Goal: Find specific page/section: Find specific page/section

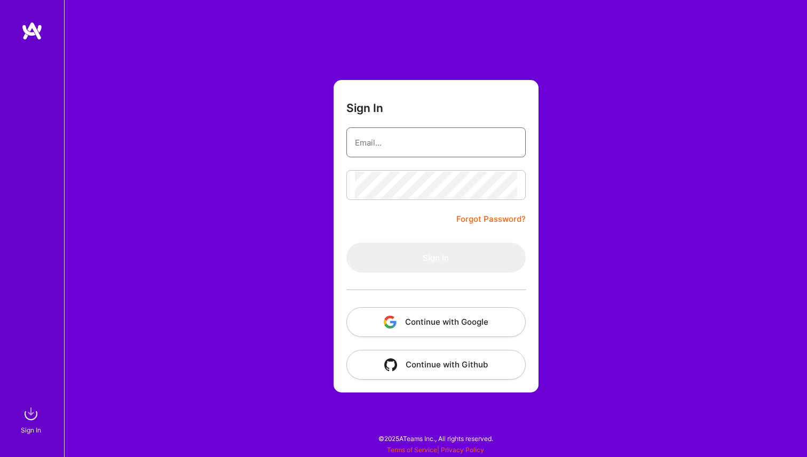
type input "[EMAIL_ADDRESS][DOMAIN_NAME]"
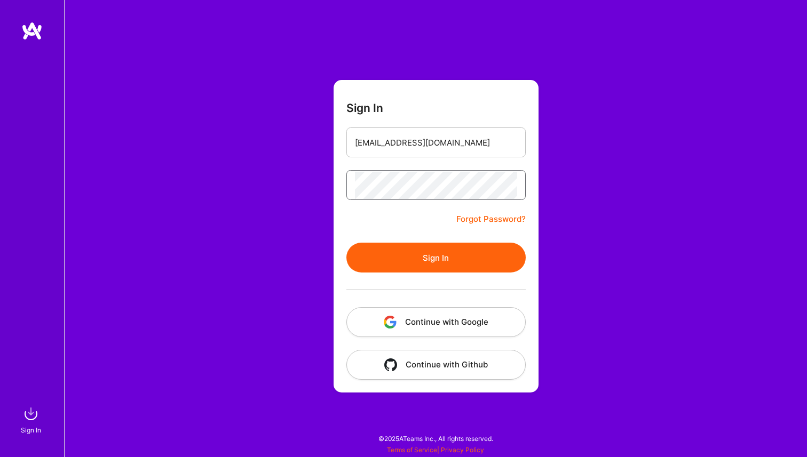
click at [346, 243] on button "Sign In" at bounding box center [435, 258] width 179 height 30
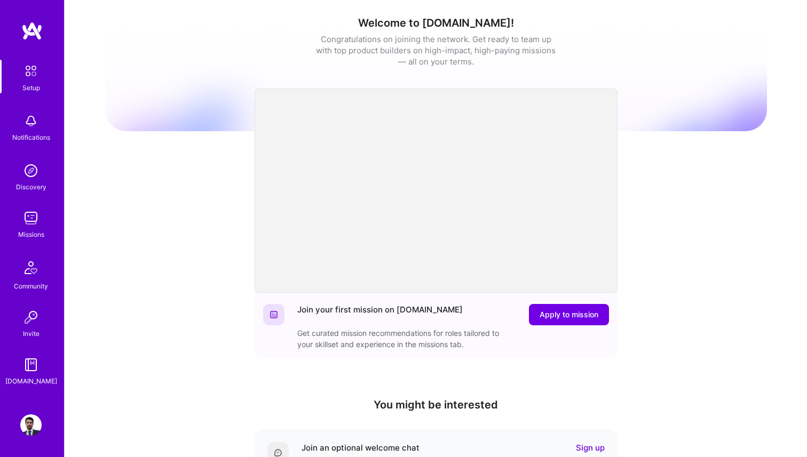
click at [32, 222] on img at bounding box center [30, 218] width 21 height 21
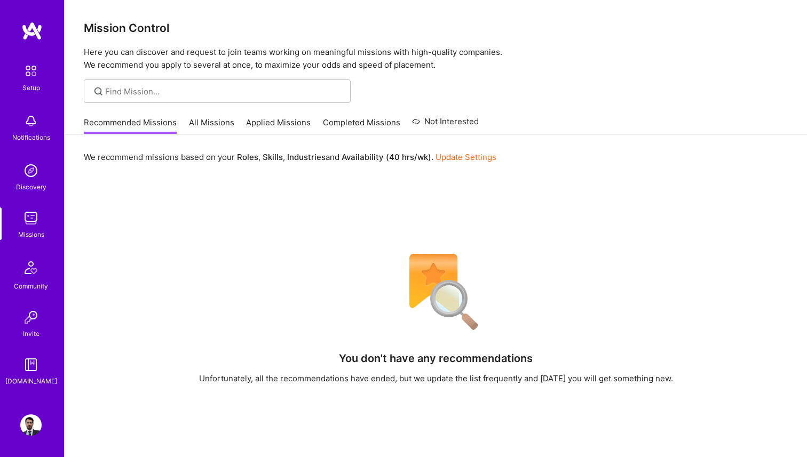
click at [199, 125] on link "All Missions" at bounding box center [211, 126] width 45 height 18
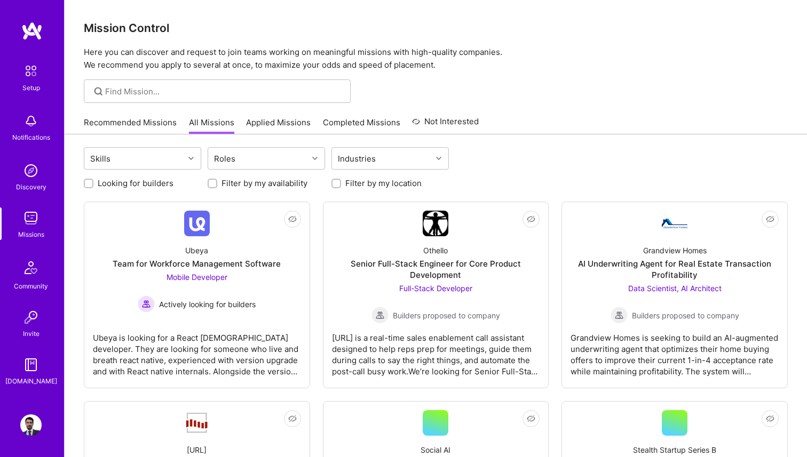
click at [143, 183] on label "Looking for builders" at bounding box center [136, 183] width 76 height 11
click at [93, 183] on input "Looking for builders" at bounding box center [89, 183] width 7 height 7
checkbox input "true"
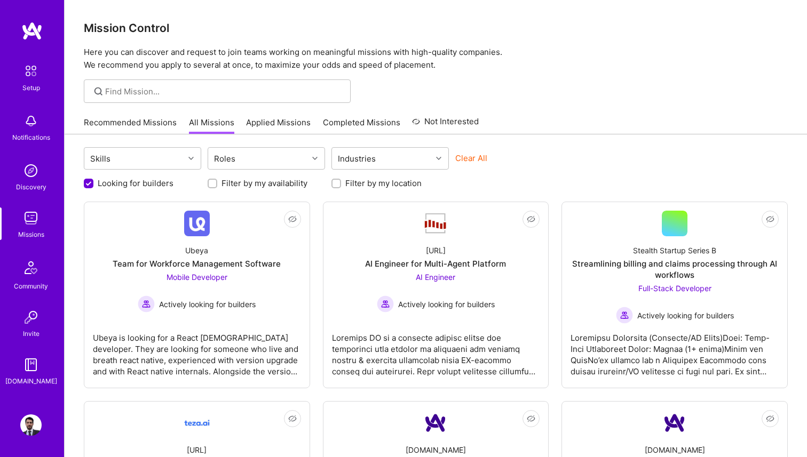
click at [400, 185] on label "Filter by my location" at bounding box center [383, 183] width 76 height 11
click at [341, 185] on input "Filter by my location" at bounding box center [336, 183] width 7 height 7
checkbox input "true"
